Goal: Information Seeking & Learning: Learn about a topic

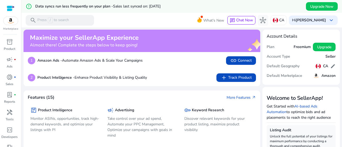
click at [66, 15] on div "search Press / to search" at bounding box center [60, 20] width 68 height 11
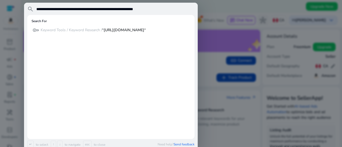
type input "**********"
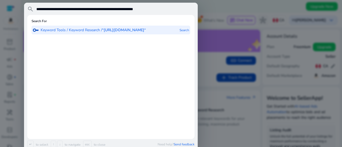
click at [69, 29] on p "Keyword Tools / Keyword Research / “[URL][DOMAIN_NAME]“" at bounding box center [93, 30] width 105 height 5
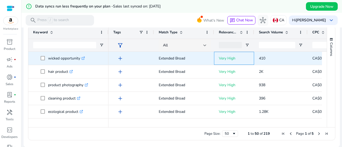
click at [232, 61] on p "Very High" at bounding box center [234, 58] width 30 height 11
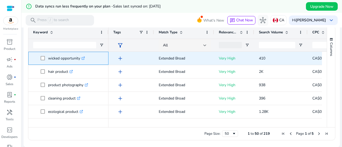
click at [62, 57] on p "wicked opportunity .st0{fill:#2c8af8}" at bounding box center [66, 58] width 37 height 11
click at [43, 57] on span at bounding box center [44, 58] width 7 height 11
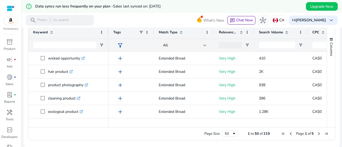
click at [10, 21] on img at bounding box center [10, 21] width 14 height 8
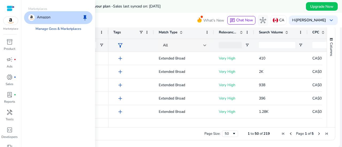
click at [48, 30] on link "Manage Geos & Marketplaces" at bounding box center [58, 29] width 54 height 10
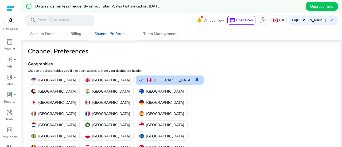
click at [71, 18] on div "search Press / to search" at bounding box center [60, 20] width 68 height 11
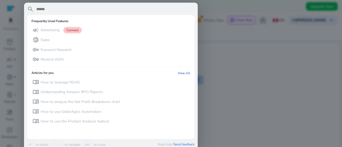
click at [253, 38] on div at bounding box center [171, 73] width 342 height 147
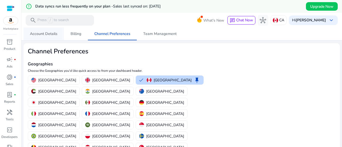
click at [51, 30] on span "Account Details" at bounding box center [44, 34] width 28 height 13
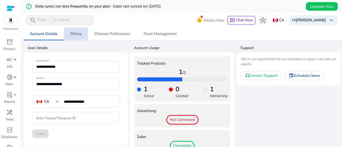
click at [74, 34] on span "Billing" at bounding box center [76, 34] width 11 height 4
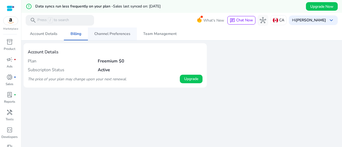
click at [104, 37] on span "Channel Preferences" at bounding box center [112, 34] width 36 height 13
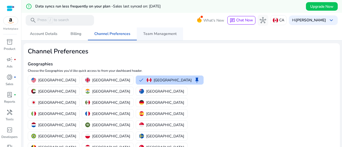
click at [151, 37] on span "Team Management" at bounding box center [159, 34] width 33 height 13
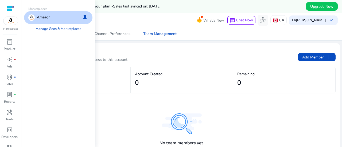
click at [12, 20] on img at bounding box center [10, 21] width 14 height 8
click at [39, 24] on div "Amazon keep" at bounding box center [58, 17] width 68 height 13
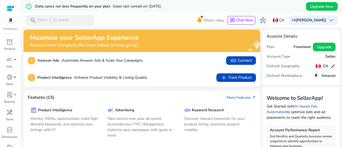
click at [44, 10] on div "error_outline Data syncs run less frequently on your plan - Sales last synced o…" at bounding box center [181, 6] width 321 height 13
click at [41, 20] on p "Press / to search" at bounding box center [53, 20] width 32 height 6
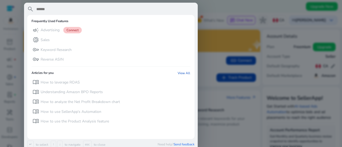
paste input "**********"
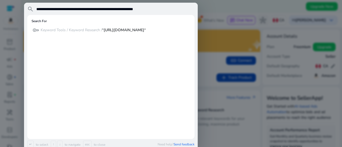
type input "**********"
click at [240, 12] on div at bounding box center [171, 73] width 342 height 147
